Goal: Navigation & Orientation: Find specific page/section

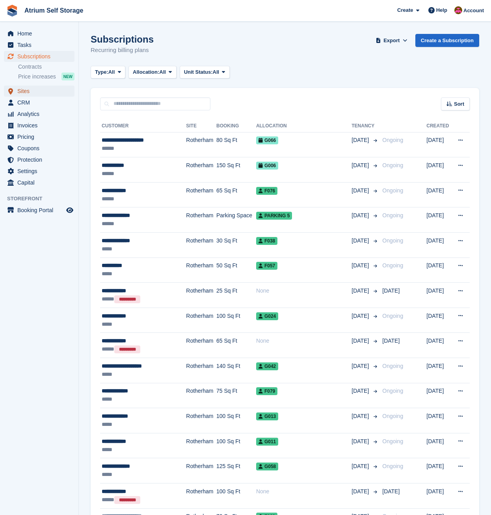
click at [30, 89] on span "Sites" at bounding box center [40, 91] width 47 height 11
click at [43, 55] on span "Subscriptions" at bounding box center [40, 56] width 47 height 11
click at [25, 89] on span "Sites" at bounding box center [40, 91] width 47 height 11
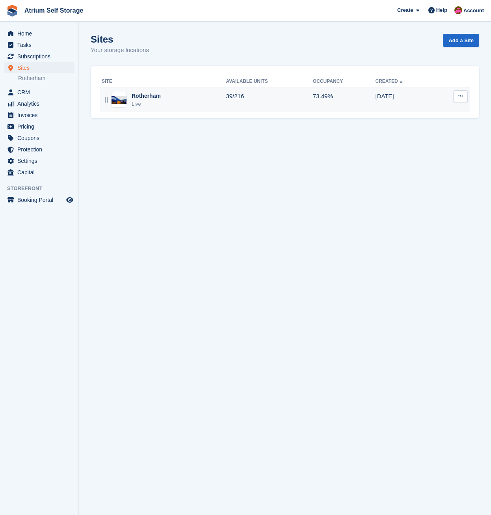
click at [159, 102] on div "Live" at bounding box center [146, 104] width 29 height 8
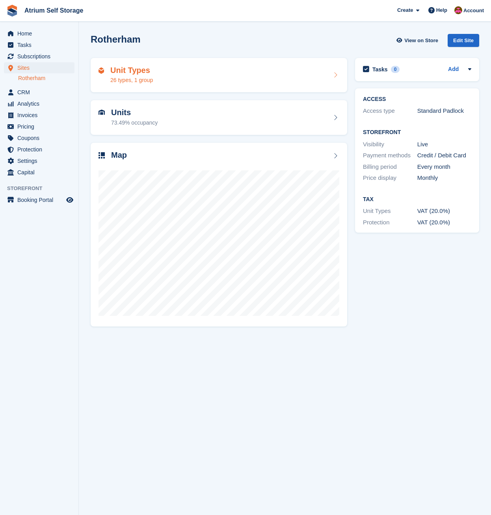
click at [180, 80] on div "Unit Types 26 types, 1 group" at bounding box center [219, 75] width 241 height 19
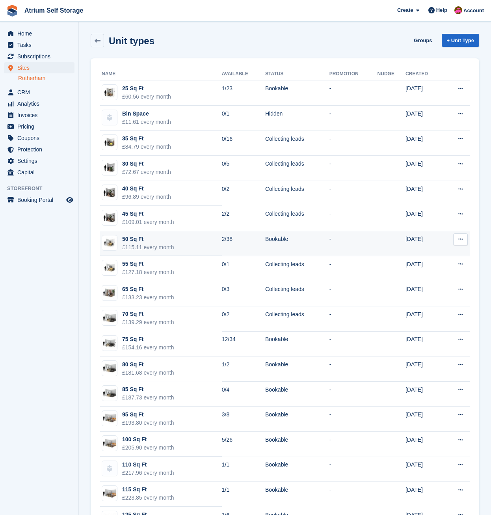
click at [155, 249] on div "£115.11 every month" at bounding box center [148, 247] width 52 height 8
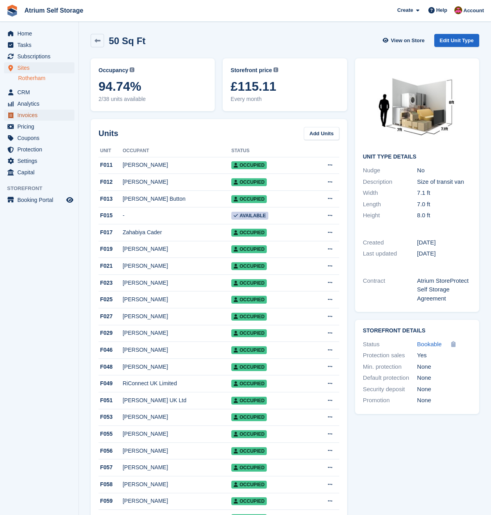
click at [31, 115] on span "Invoices" at bounding box center [40, 115] width 47 height 11
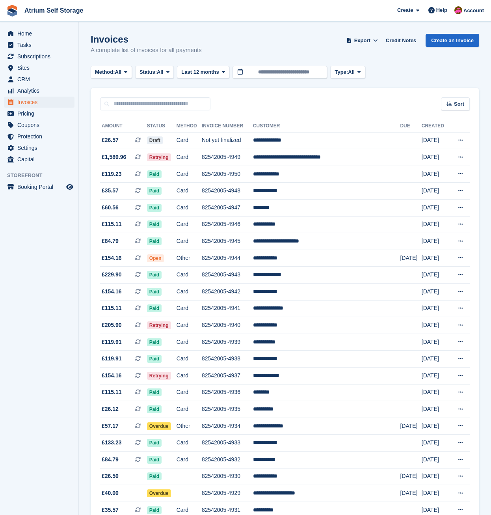
click at [280, 35] on div "Invoices A complete list of invoices for all payments Export Export Invoices Ex…" at bounding box center [285, 49] width 389 height 30
click at [28, 68] on span "Sites" at bounding box center [40, 67] width 47 height 11
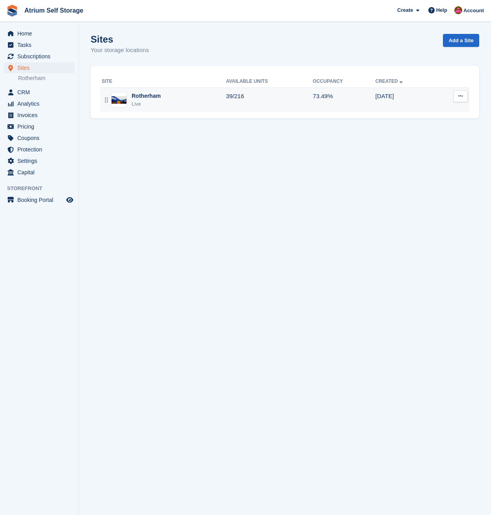
click at [262, 102] on td "39/216" at bounding box center [269, 100] width 87 height 24
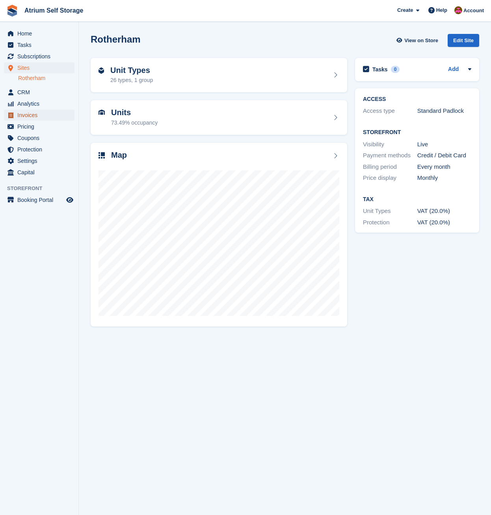
click at [40, 114] on span "Invoices" at bounding box center [40, 115] width 47 height 11
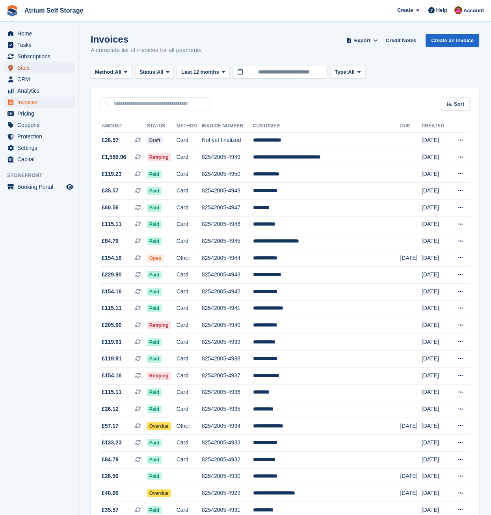
click at [34, 66] on span "Sites" at bounding box center [40, 67] width 47 height 11
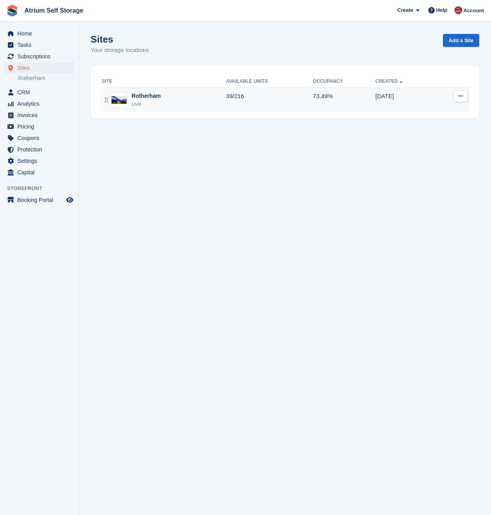
click at [141, 104] on div "Live" at bounding box center [146, 104] width 29 height 8
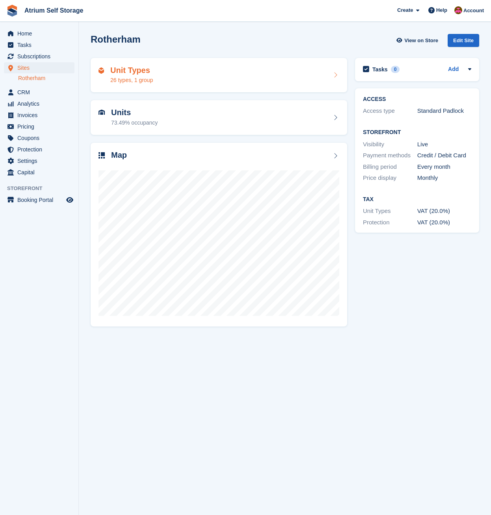
click at [162, 84] on div "Unit Types 26 types, 1 group" at bounding box center [219, 75] width 241 height 19
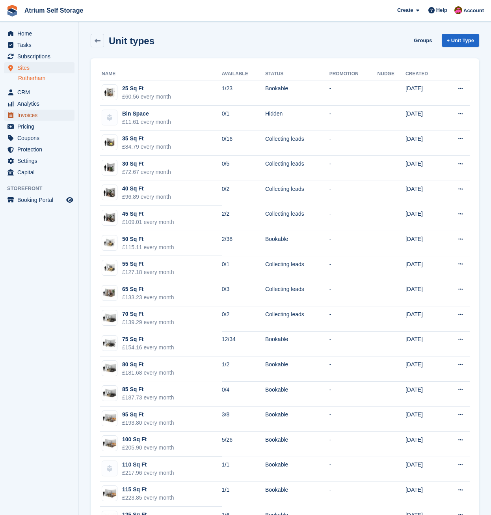
click at [30, 115] on span "Invoices" at bounding box center [40, 115] width 47 height 11
